Goal: Information Seeking & Learning: Learn about a topic

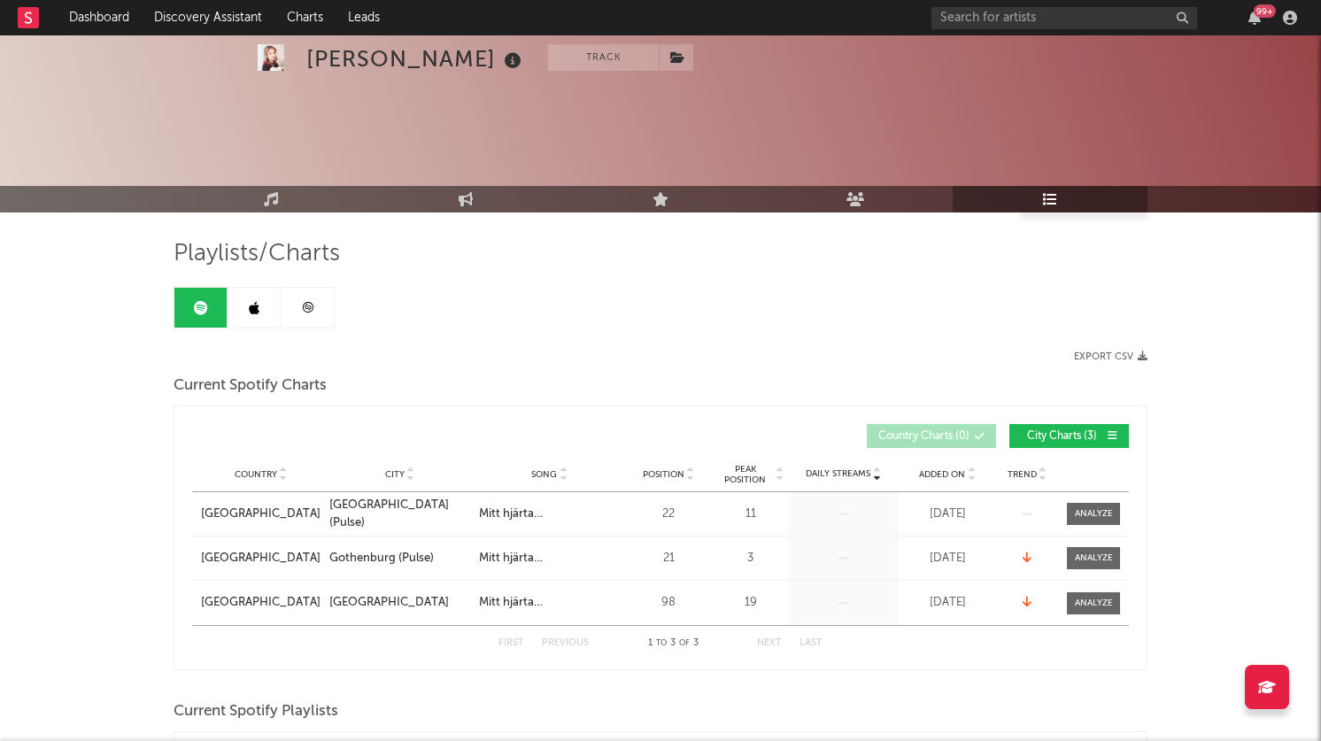
select select "1w"
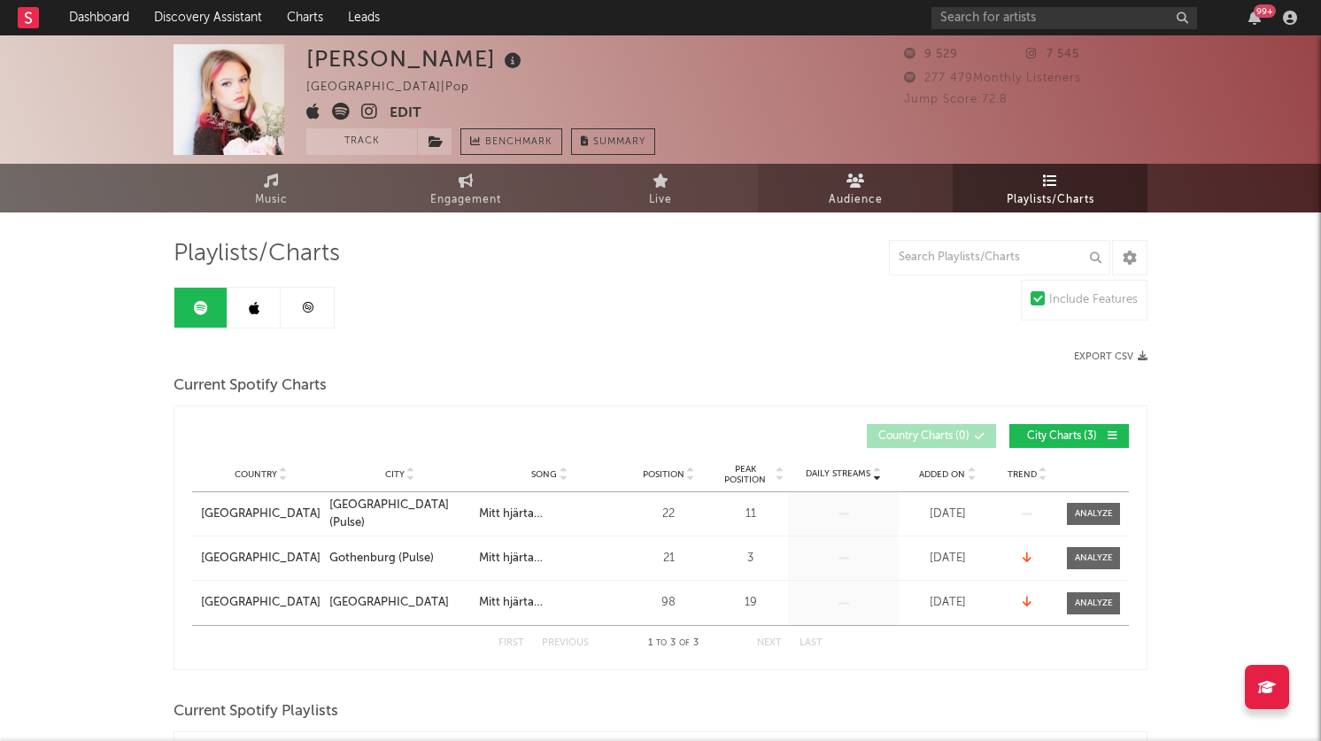
click at [847, 197] on span "Audience" at bounding box center [856, 199] width 54 height 21
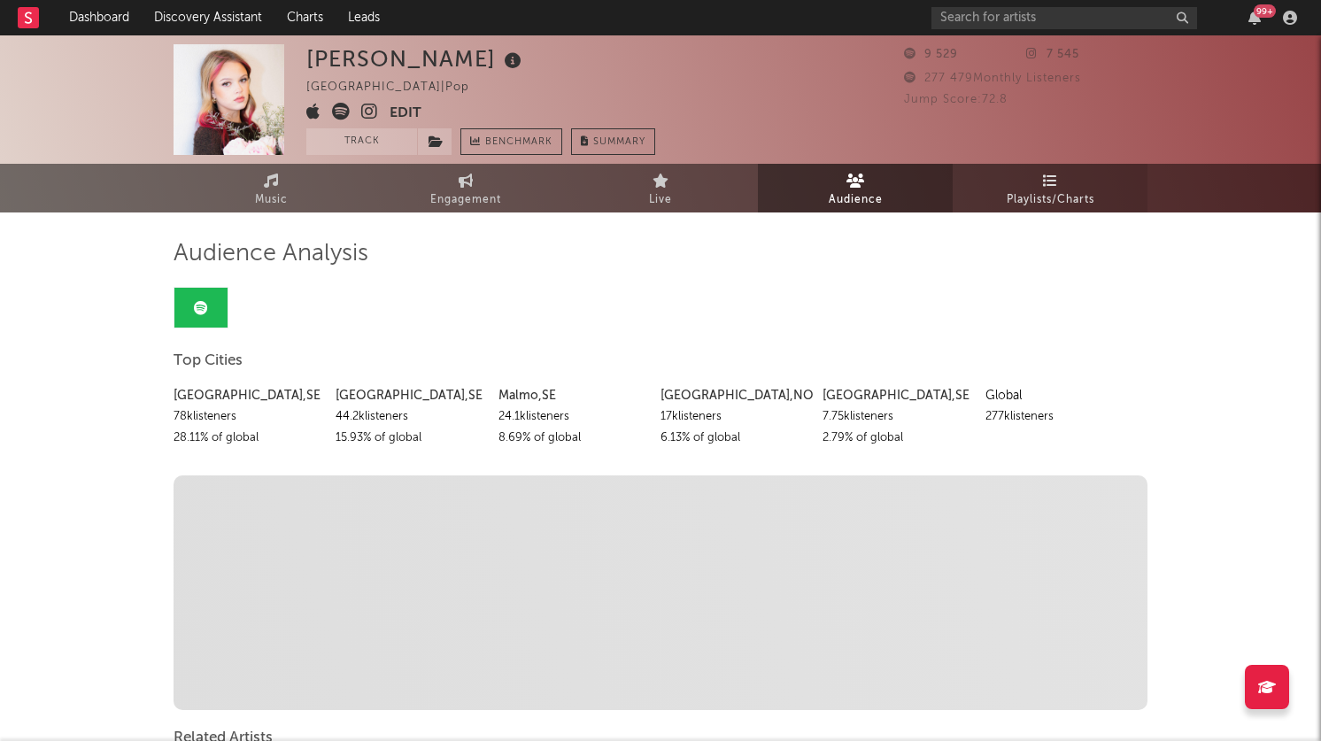
click at [1022, 186] on link "Playlists/Charts" at bounding box center [1050, 188] width 195 height 49
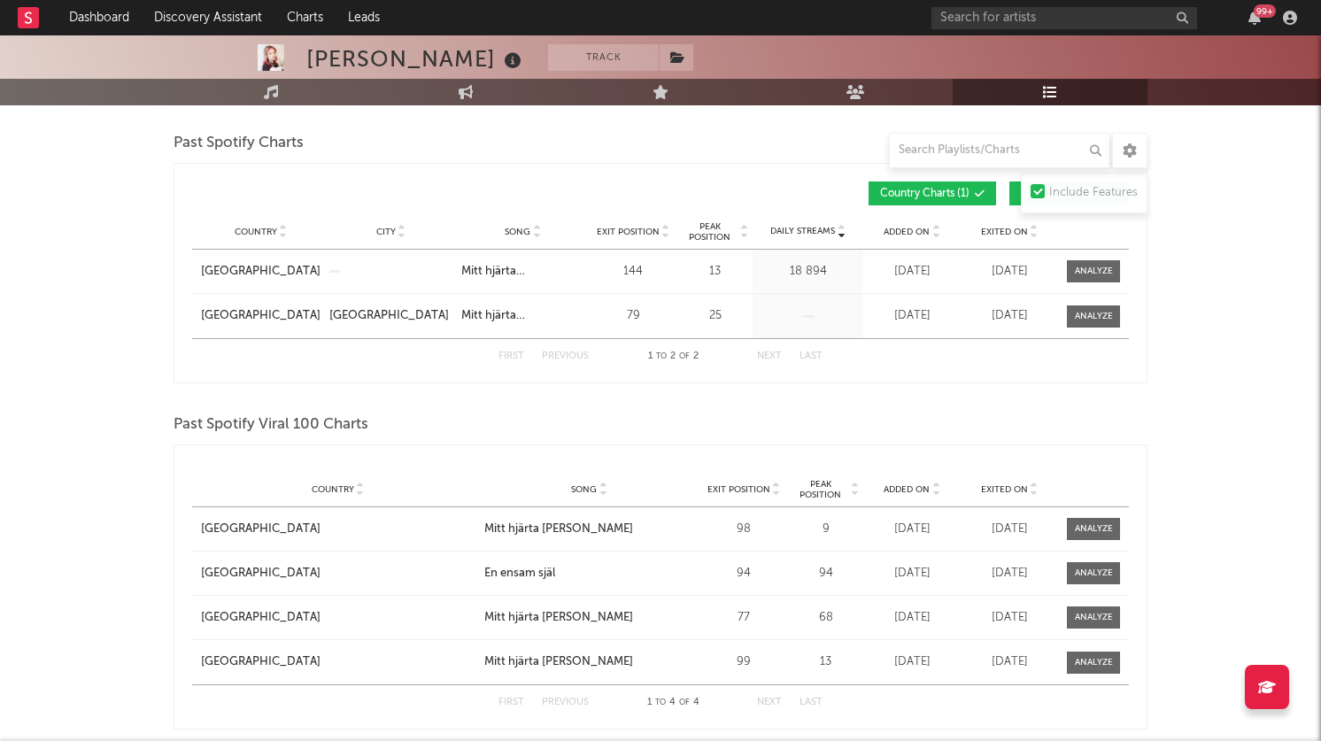
scroll to position [1301, 0]
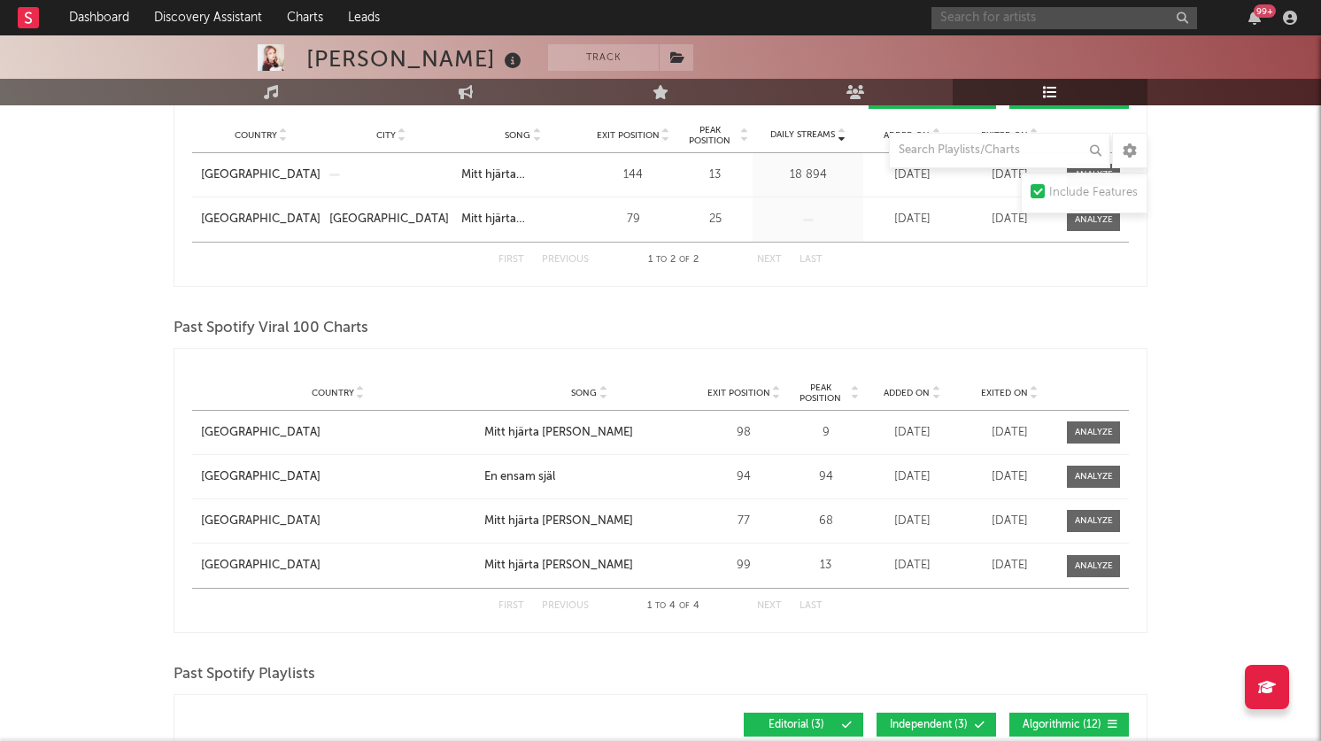
click at [988, 16] on input "text" at bounding box center [1064, 18] width 266 height 22
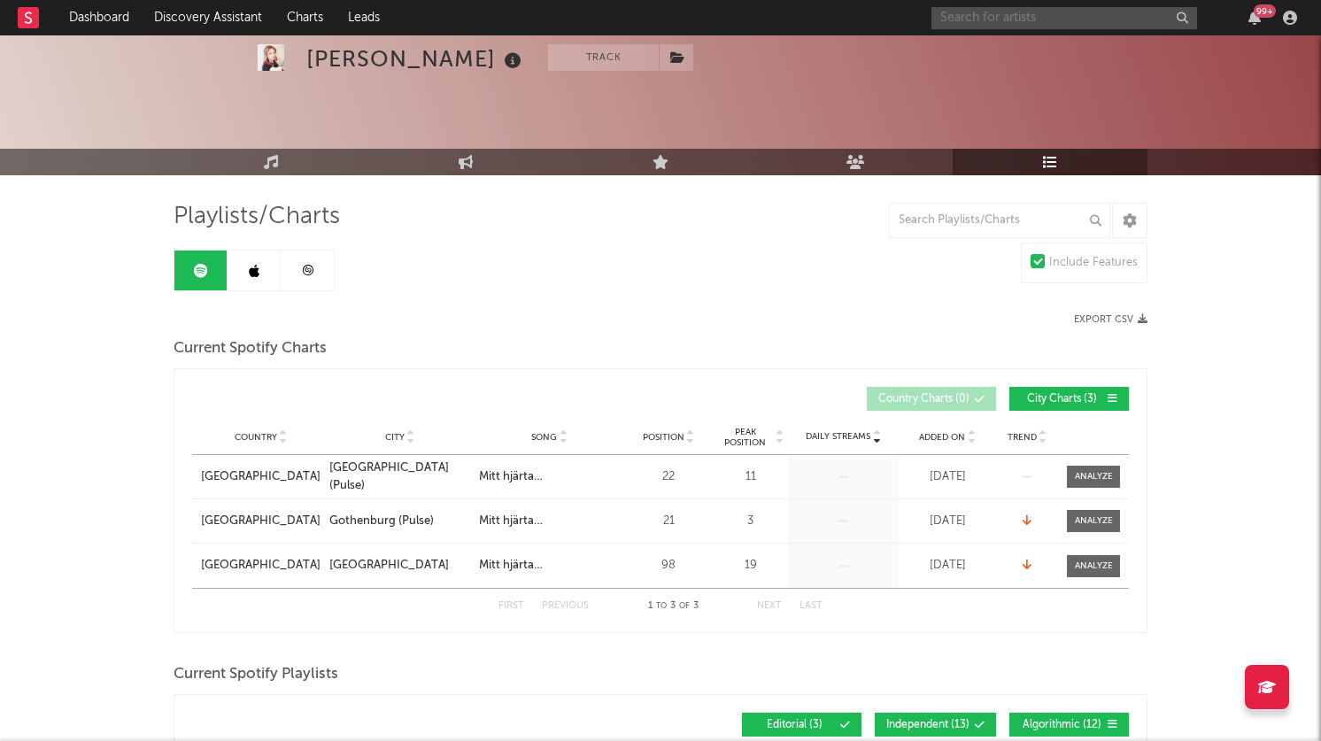
scroll to position [0, 0]
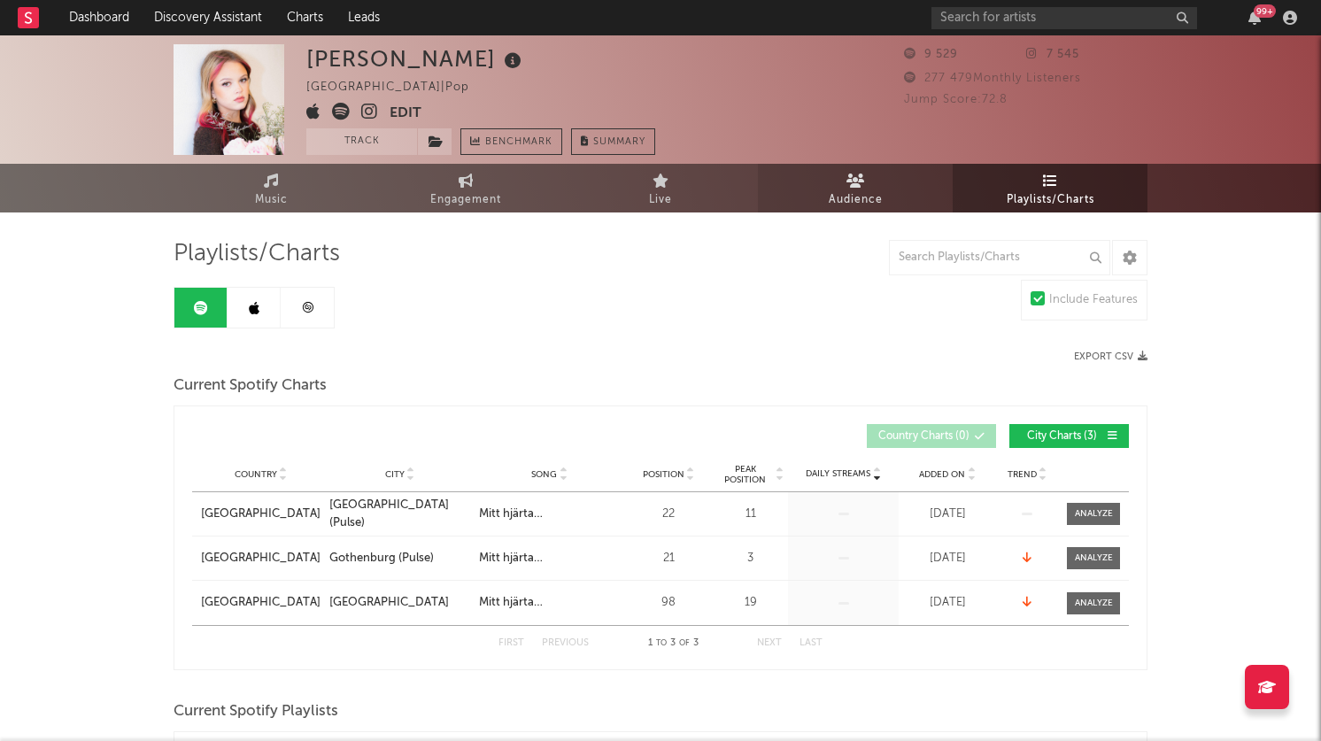
click at [846, 178] on icon at bounding box center [855, 181] width 19 height 14
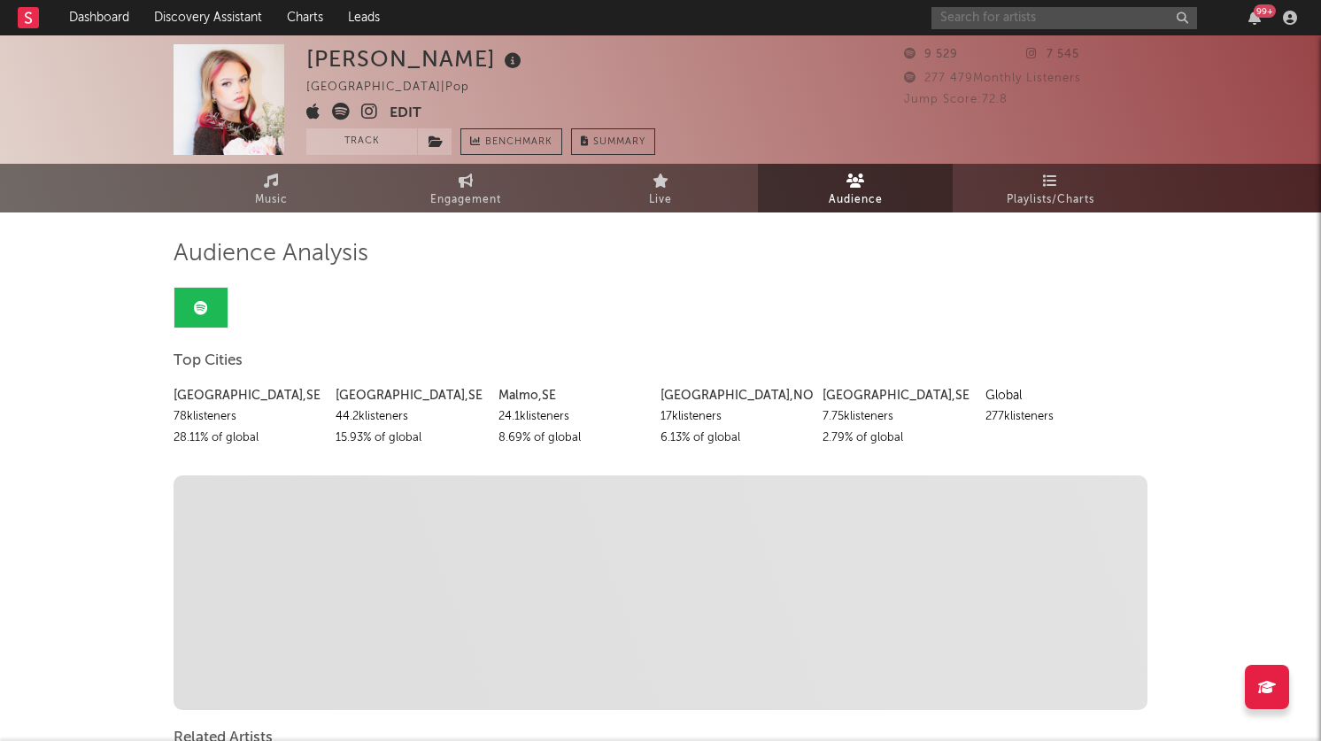
click at [974, 19] on input "text" at bounding box center [1064, 18] width 266 height 22
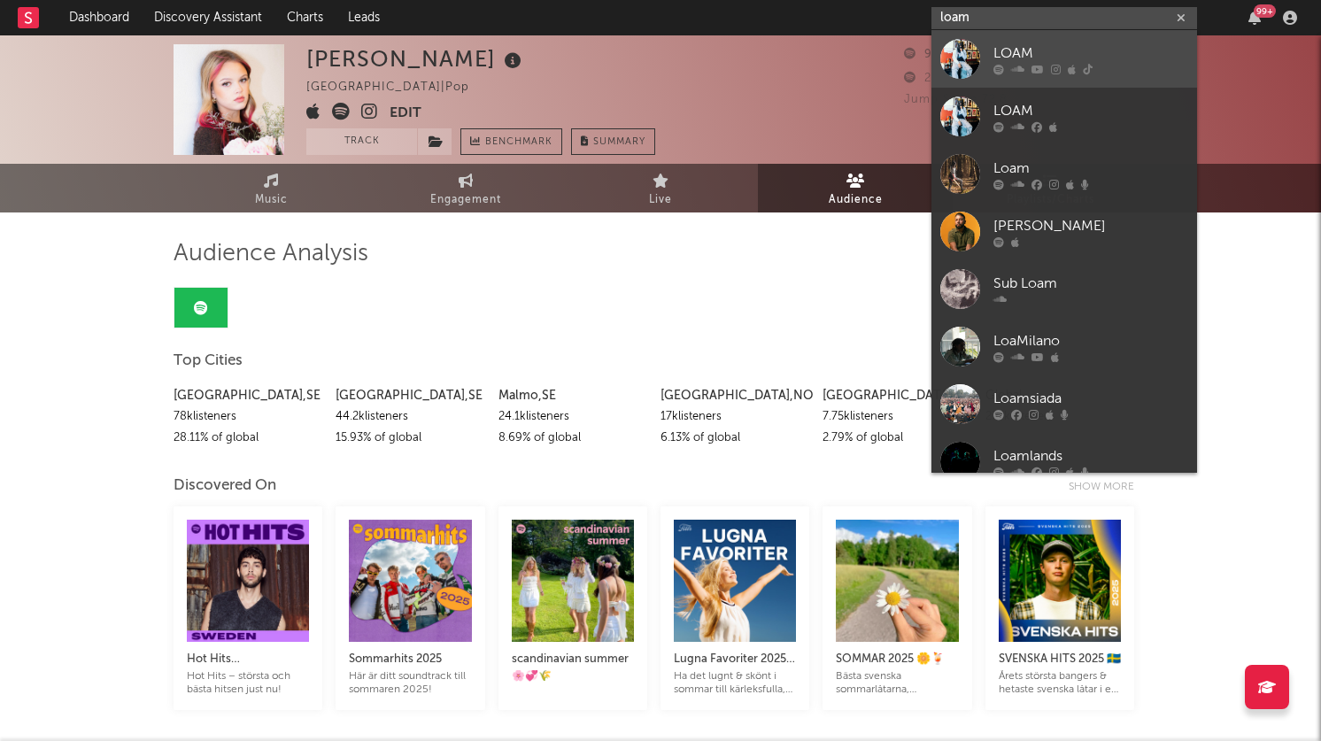
type input "loam"
click at [1032, 58] on div "LOAM" at bounding box center [1090, 52] width 195 height 21
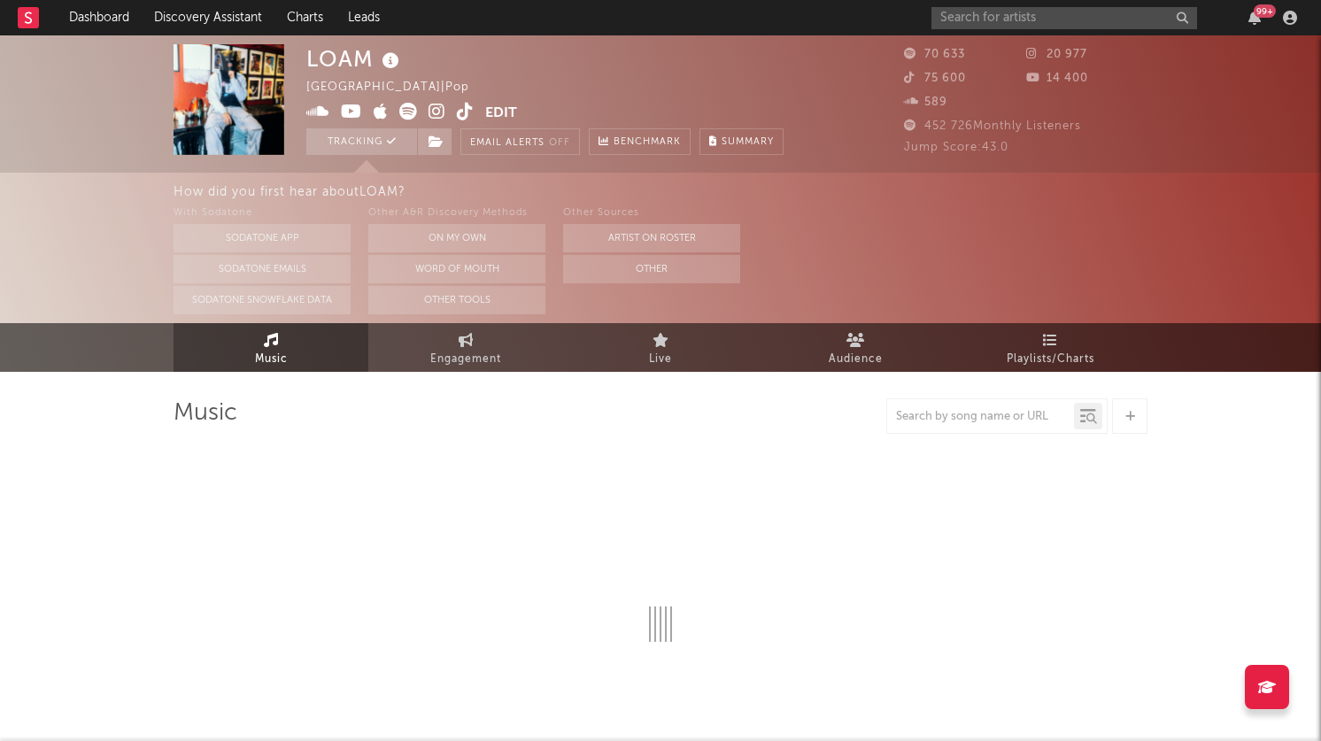
select select "6m"
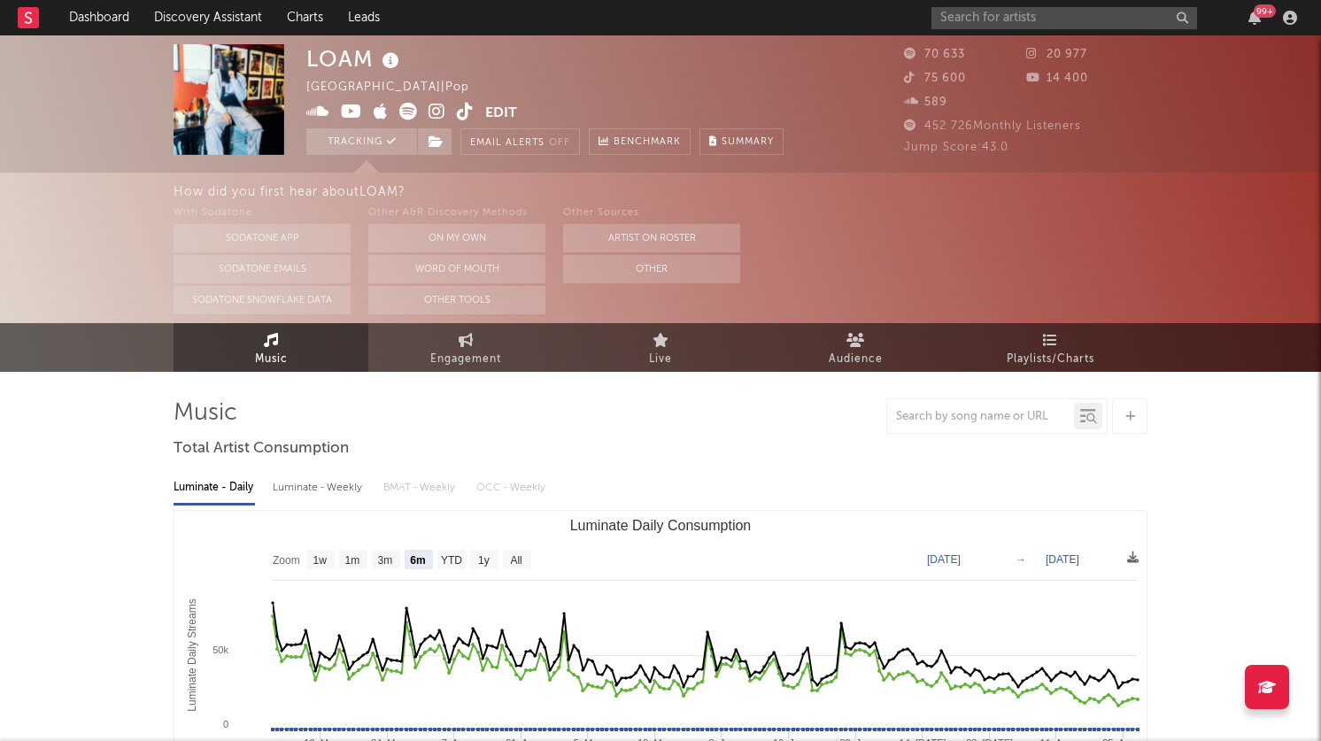
select select "6m"
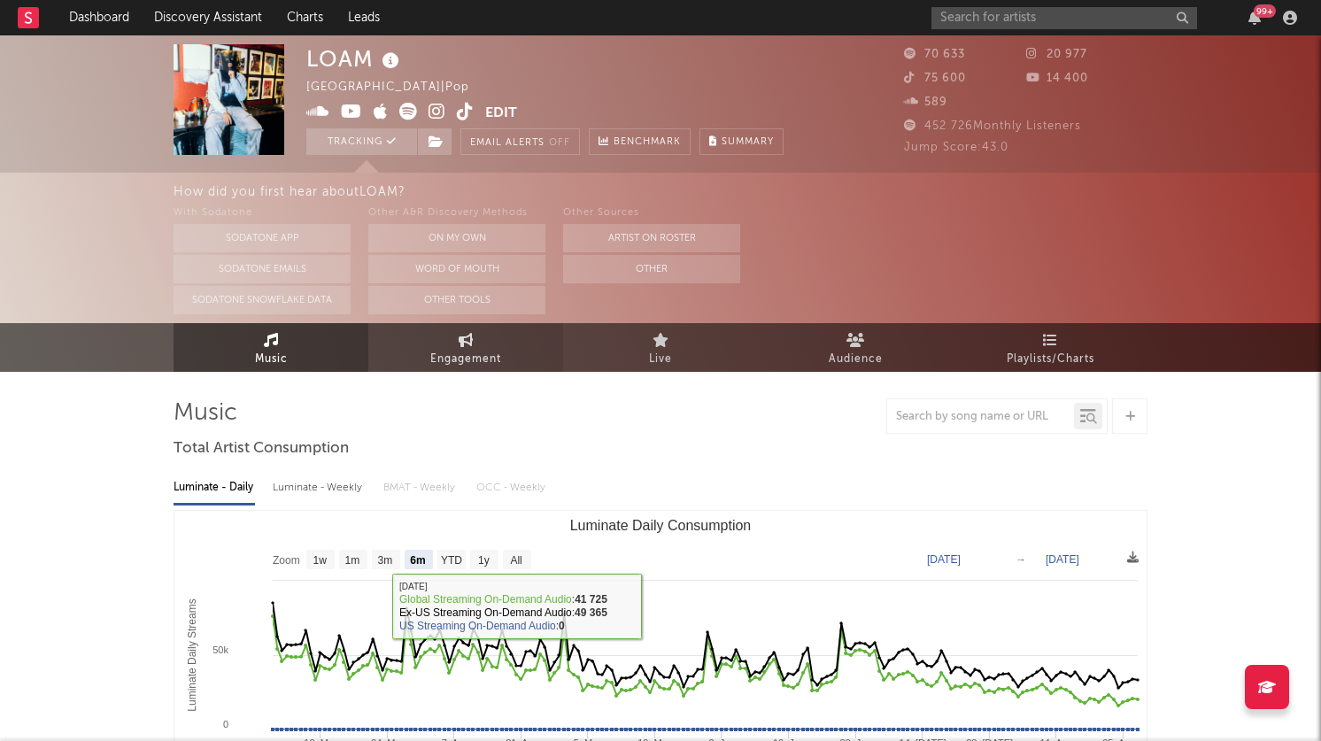
click at [470, 323] on link "Engagement" at bounding box center [465, 347] width 195 height 49
select select "1w"
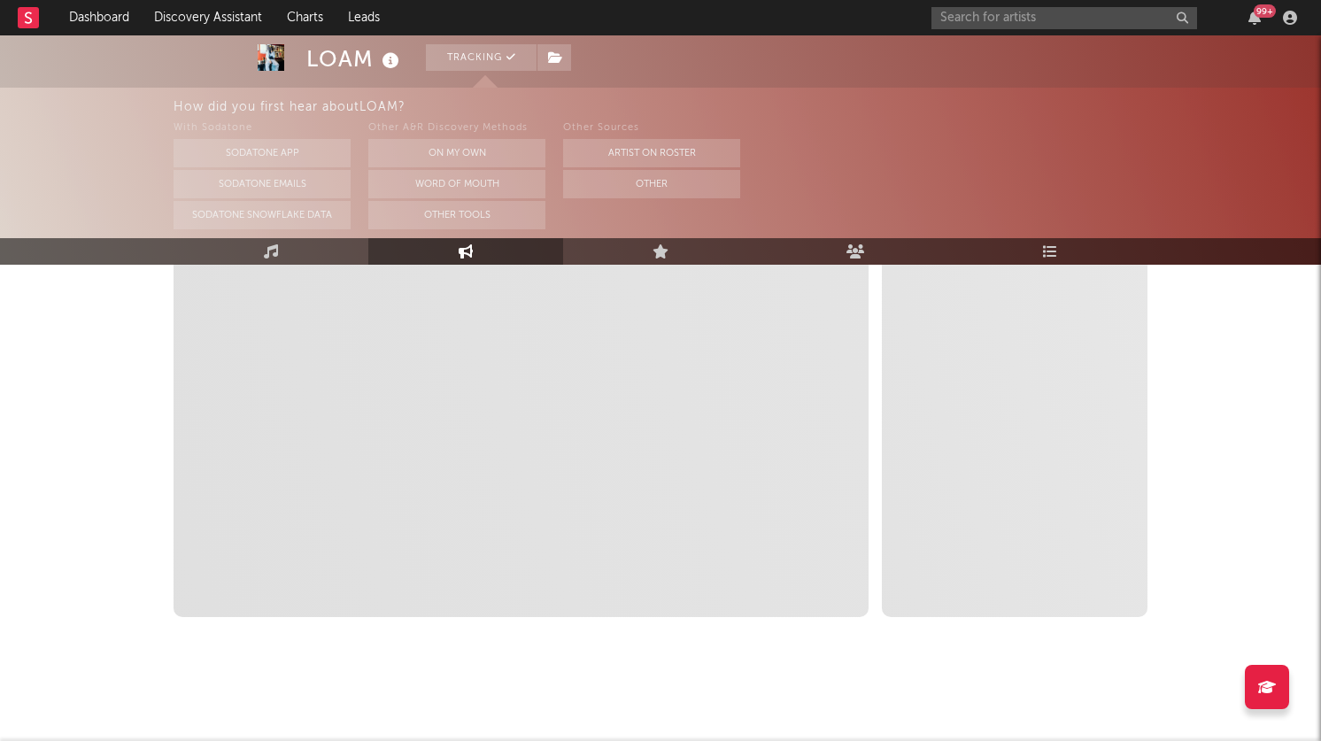
select select "1m"
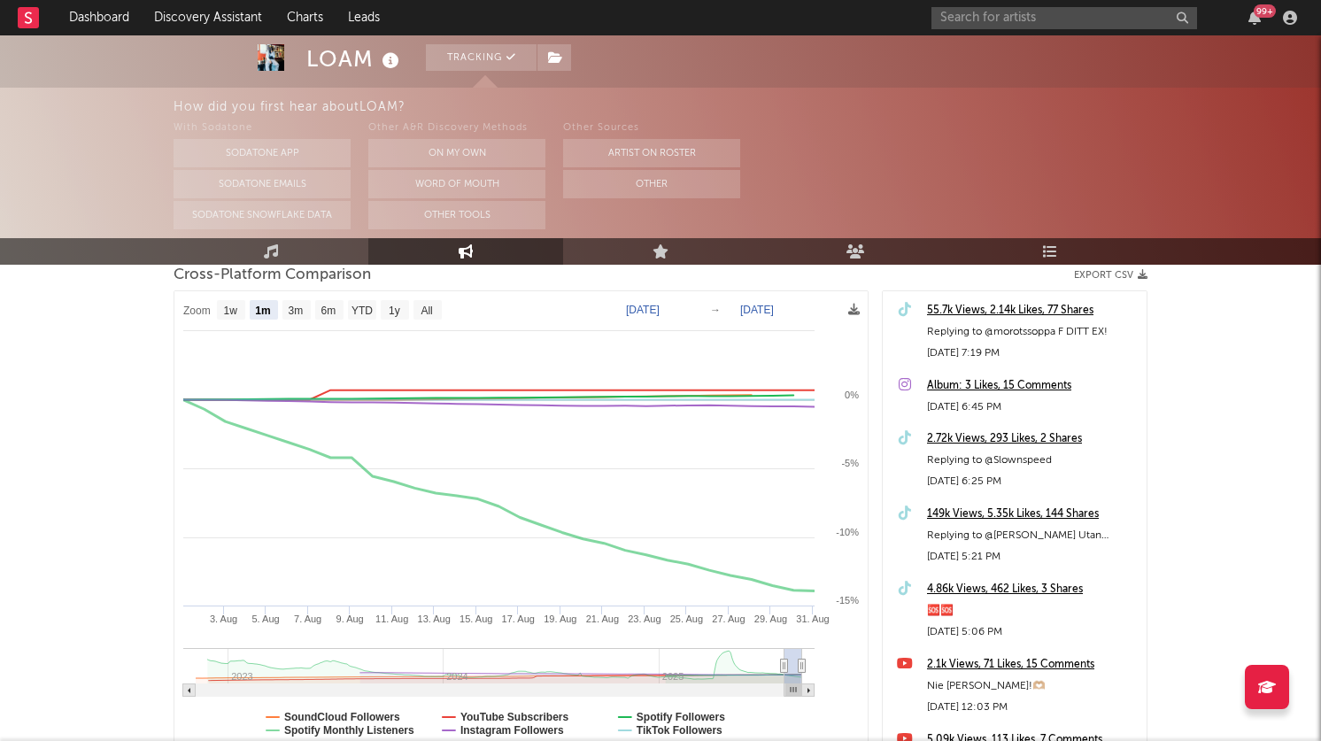
scroll to position [193, 0]
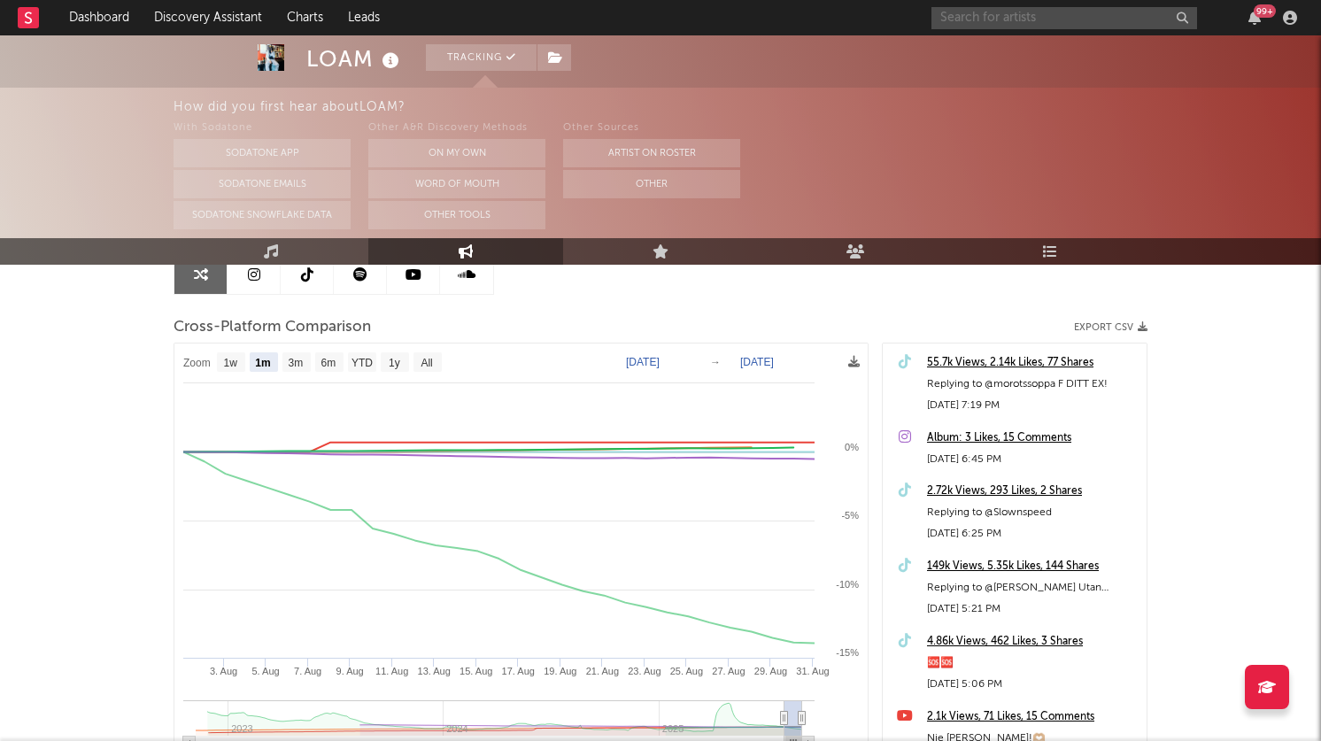
click at [987, 23] on input "text" at bounding box center [1064, 18] width 266 height 22
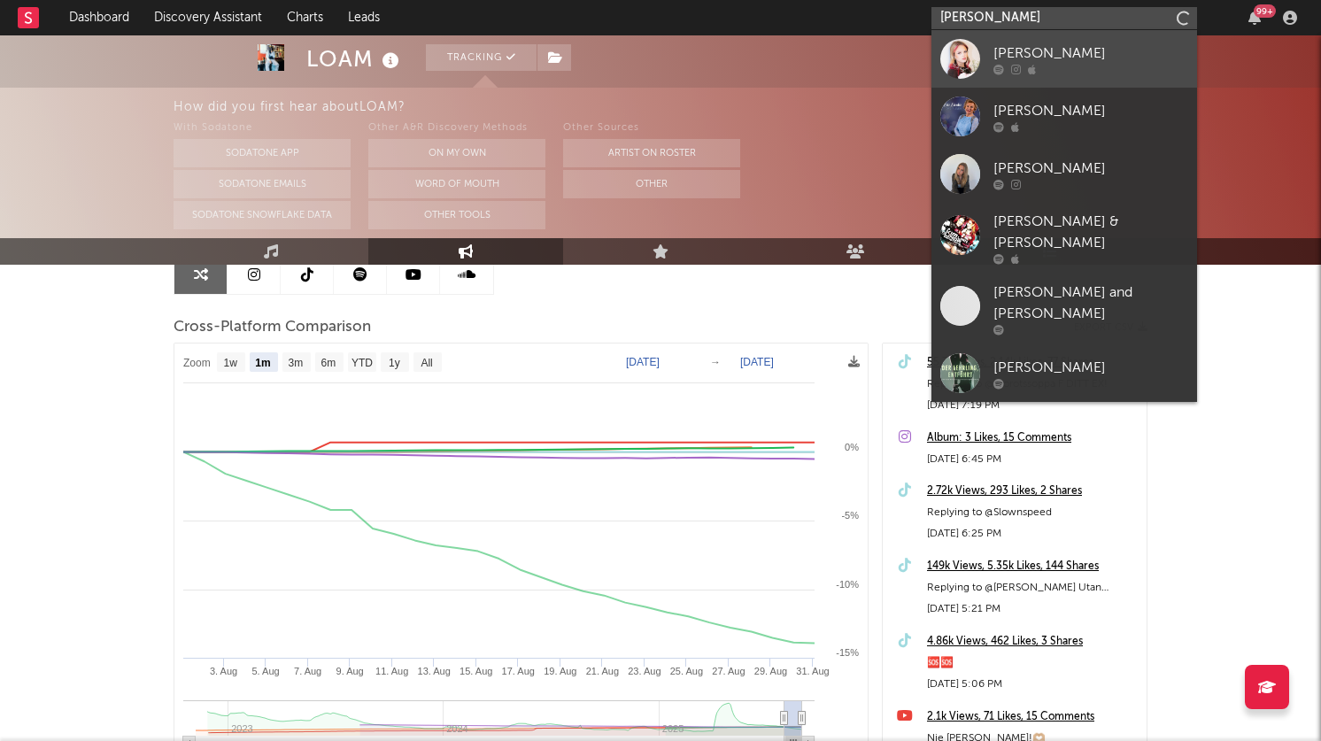
type input "[PERSON_NAME]"
click at [1022, 55] on div "[PERSON_NAME]" at bounding box center [1090, 52] width 195 height 21
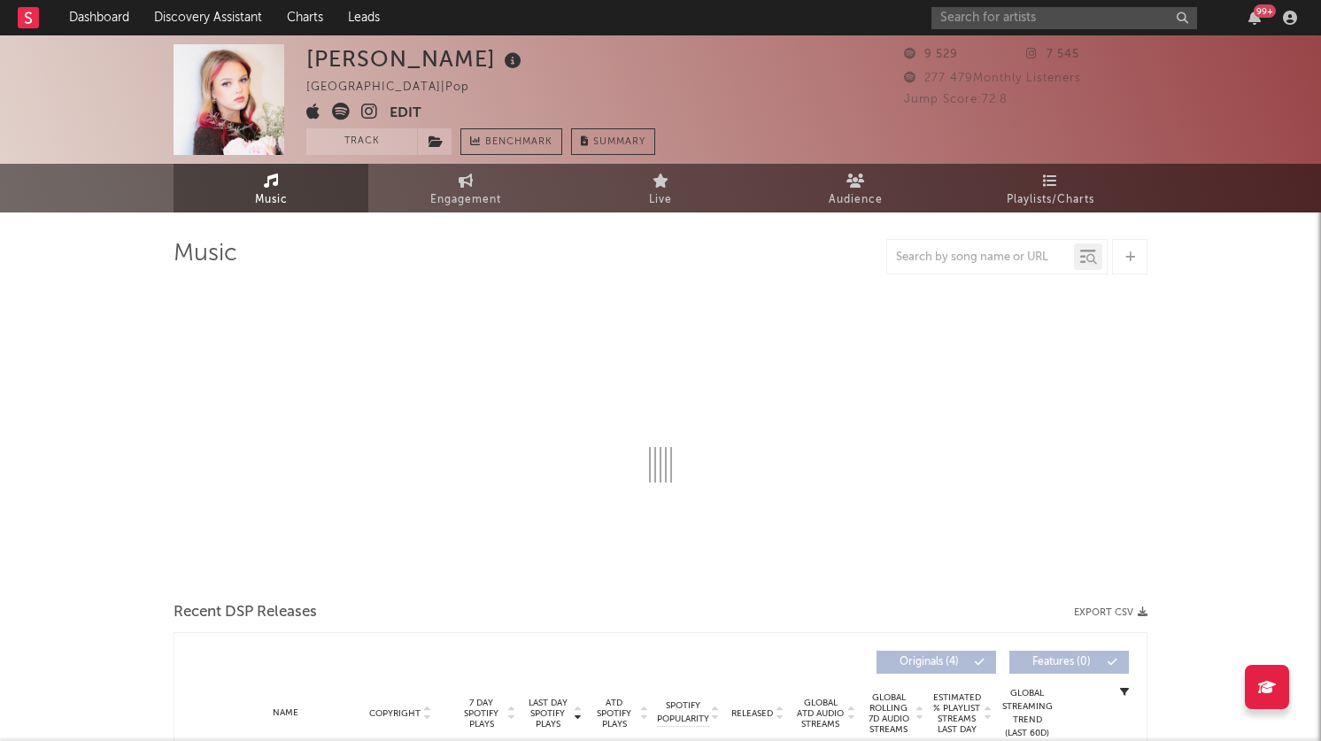
select select "6m"
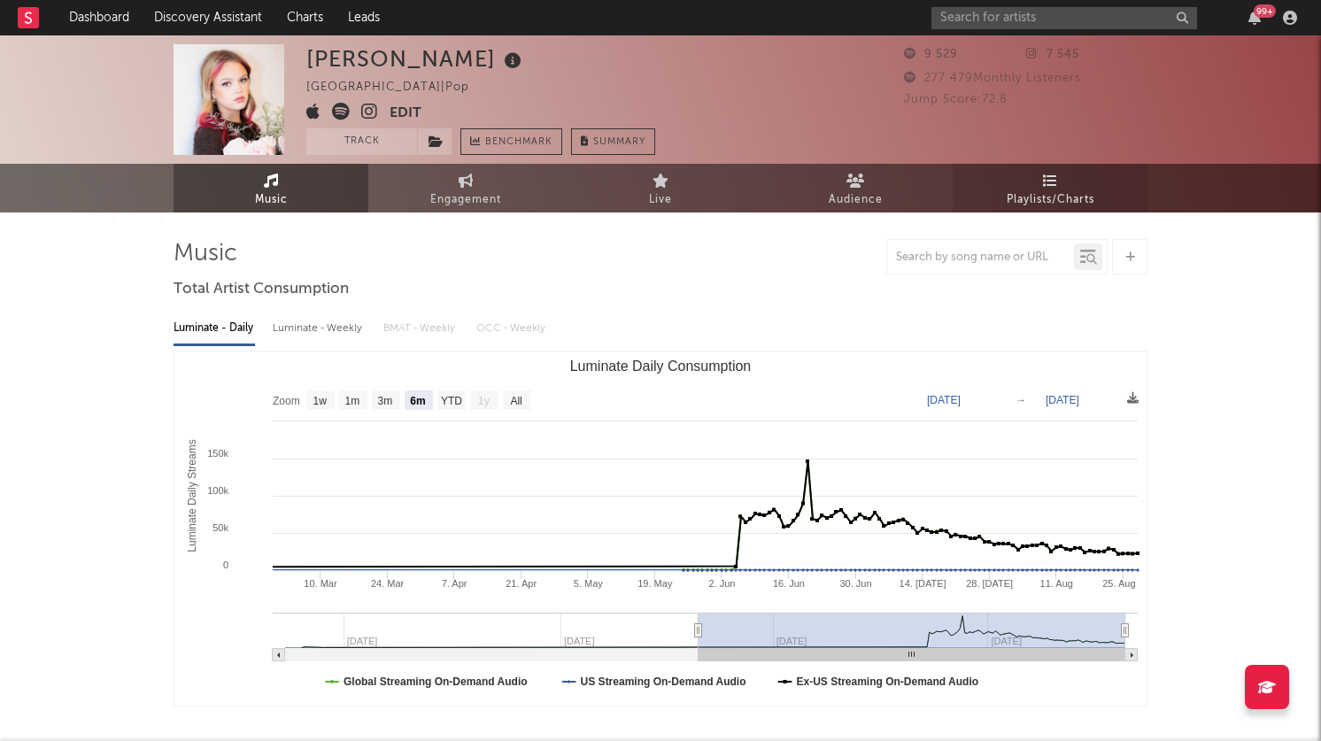
click at [1022, 179] on link "Playlists/Charts" at bounding box center [1050, 188] width 195 height 49
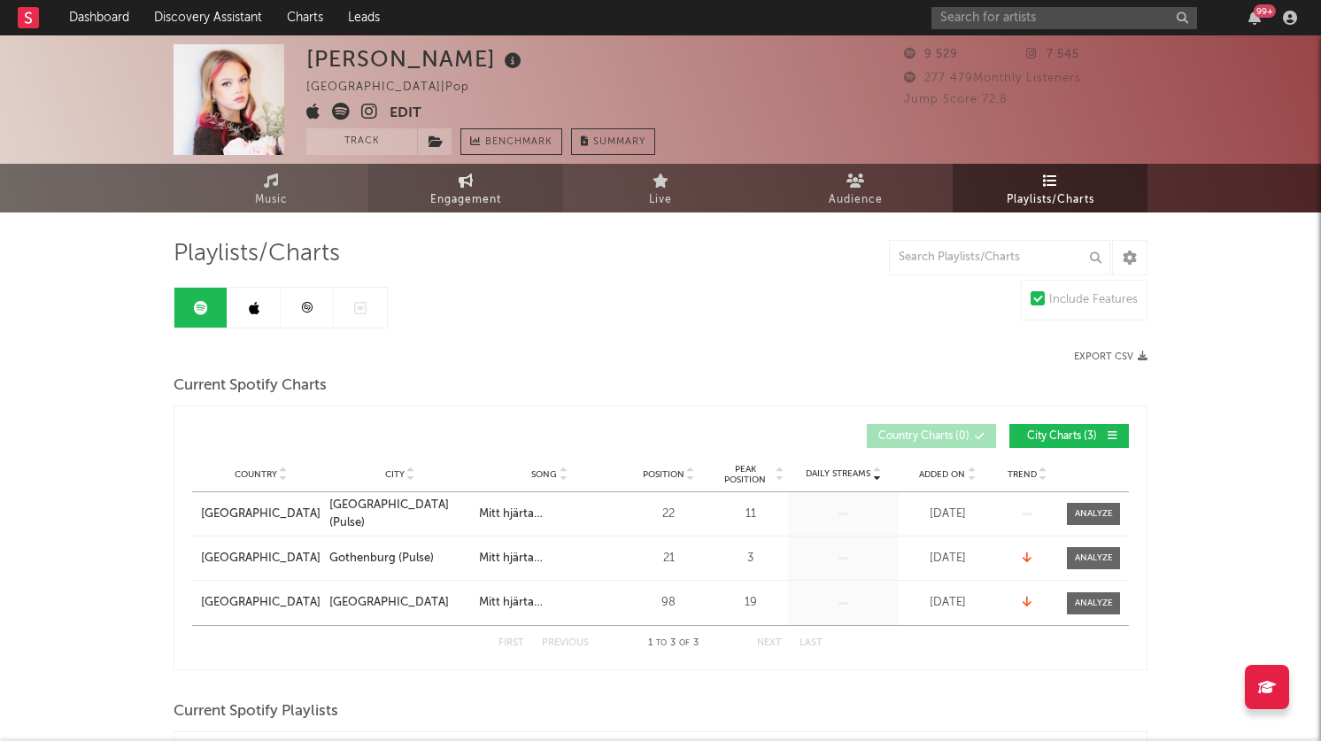
click at [468, 189] on span "Engagement" at bounding box center [465, 199] width 71 height 21
select select "1w"
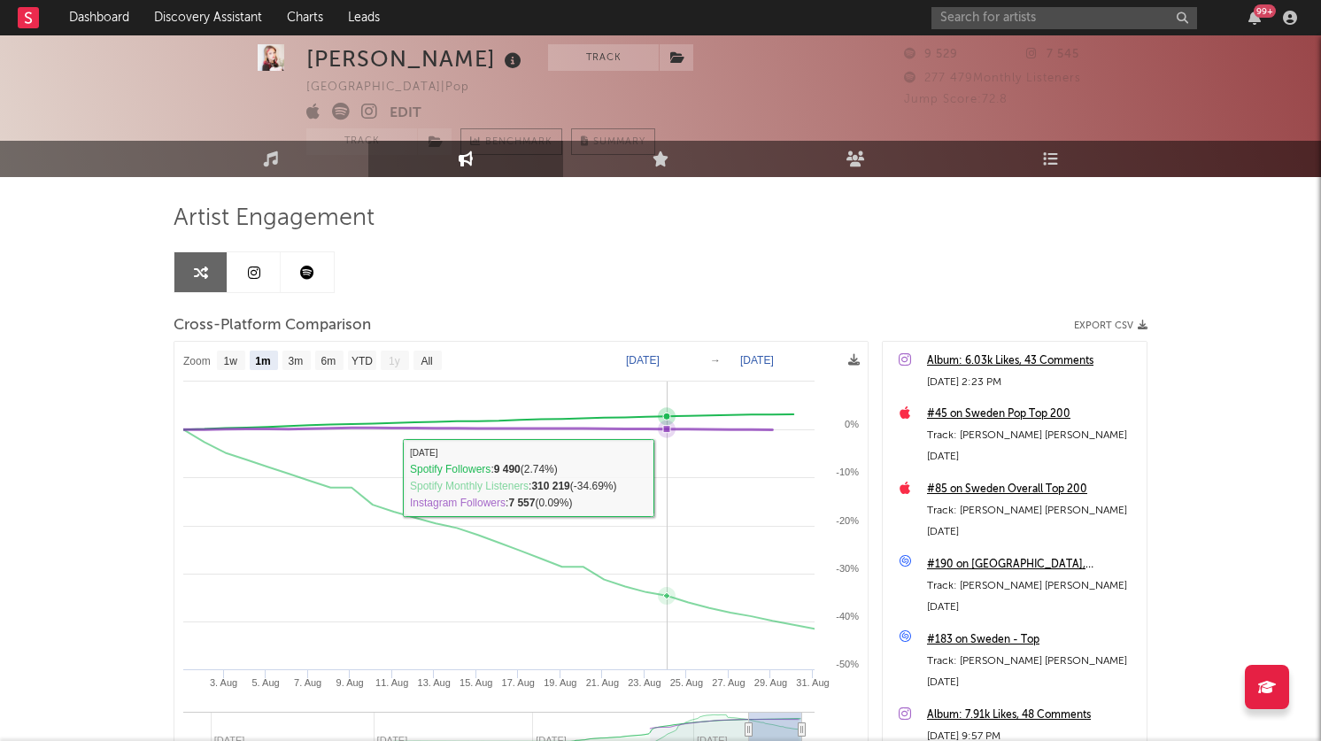
scroll to position [8, 0]
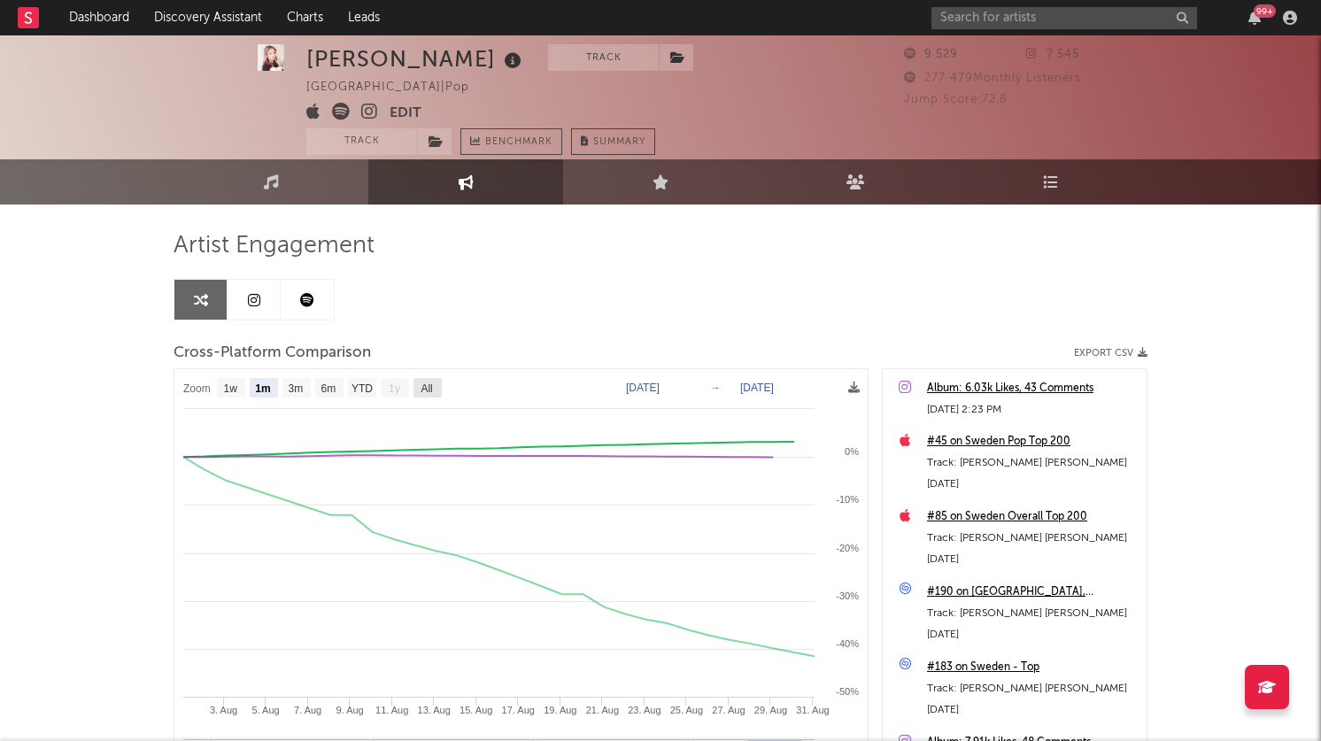
click at [431, 389] on text "All" at bounding box center [427, 388] width 12 height 12
select select "All"
type input "[DATE]"
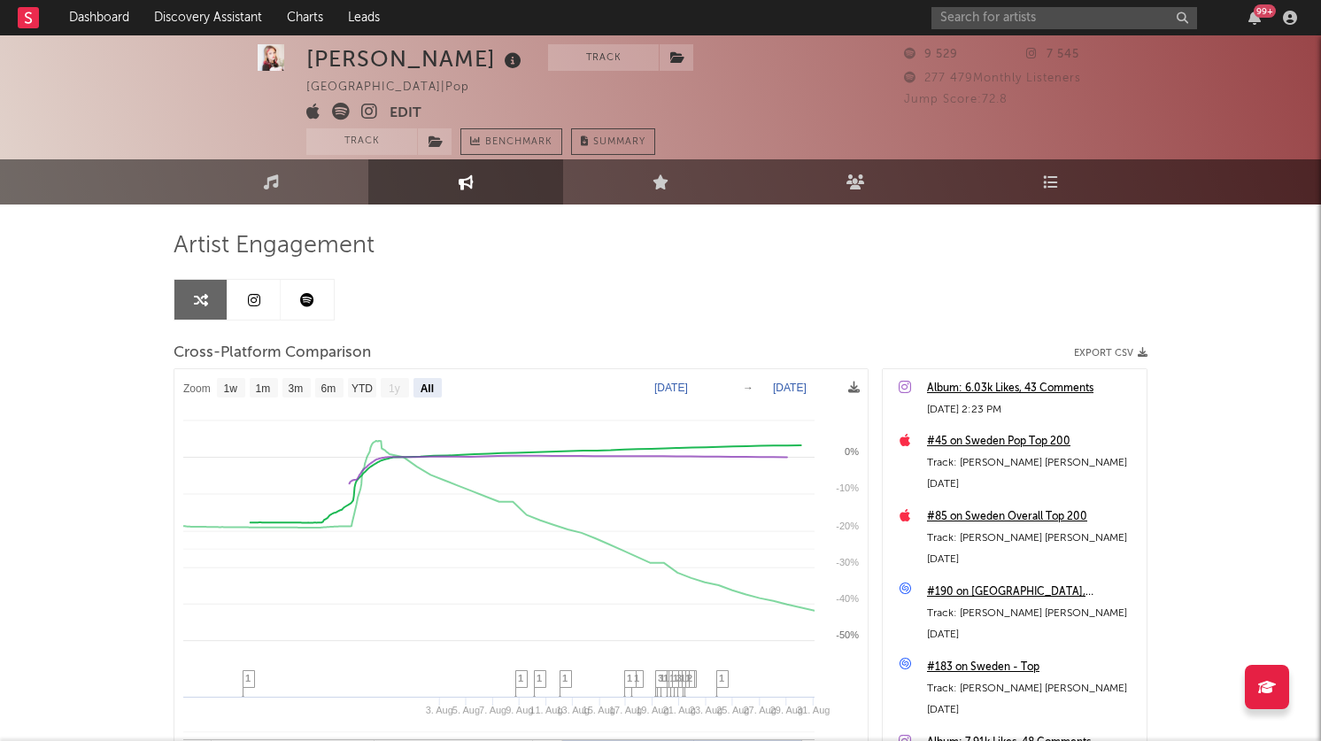
select select "All"
